Goal: Book appointment/travel/reservation

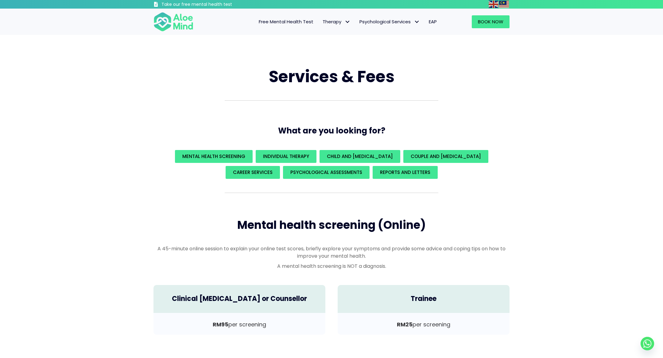
scroll to position [3, 0]
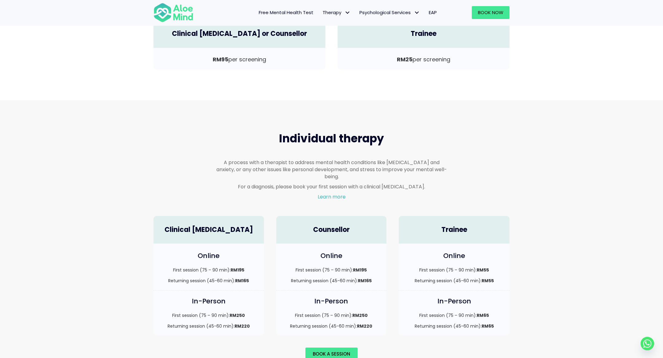
scroll to position [356, 0]
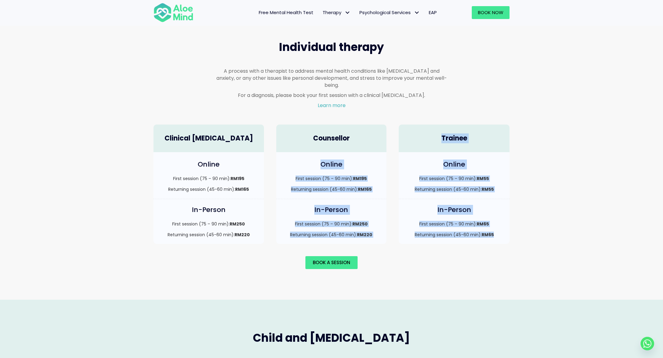
drag, startPoint x: 337, startPoint y: 152, endPoint x: 417, endPoint y: 244, distance: 121.2
click at [418, 246] on div "Individual therapy A process with a therapist to address mental health conditio…" at bounding box center [331, 154] width 368 height 242
click at [417, 250] on div "Book a session" at bounding box center [331, 262] width 368 height 25
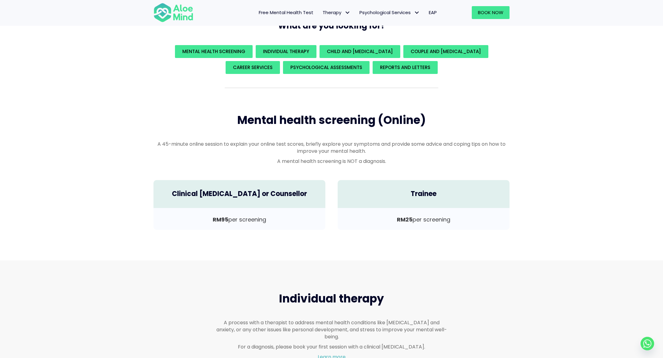
scroll to position [0, 0]
